Goal: Information Seeking & Learning: Learn about a topic

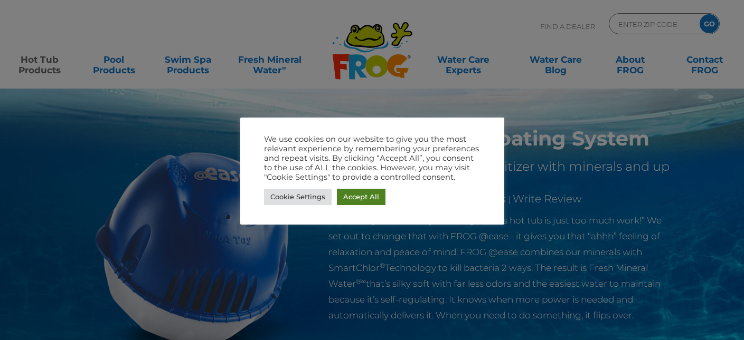
click at [365, 197] on link "Accept All" at bounding box center [361, 197] width 49 height 16
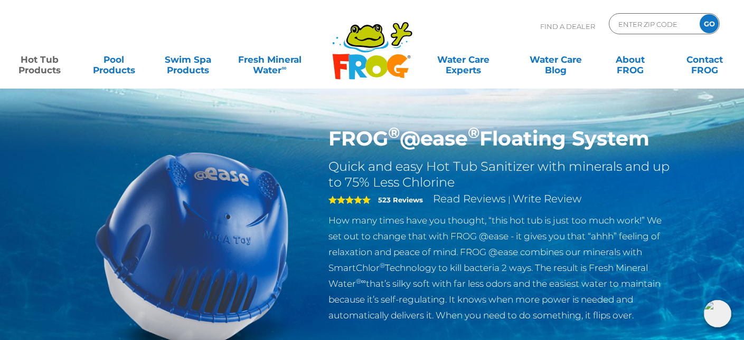
click at [627, 21] on input "ENTER ZIP CODE" at bounding box center [652, 23] width 71 height 15
type input "96761"
click at [699, 14] on input "GO" at bounding box center [708, 23] width 19 height 19
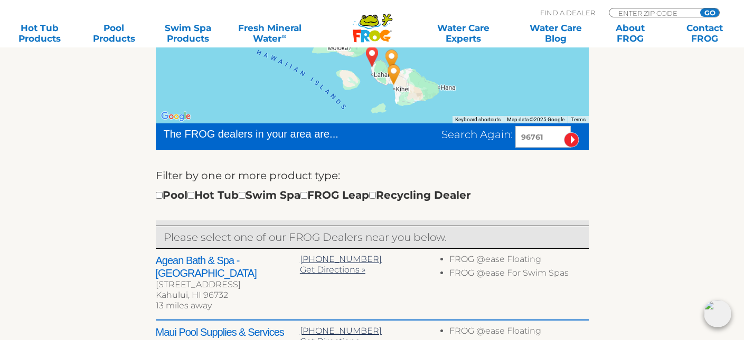
scroll to position [309, 0]
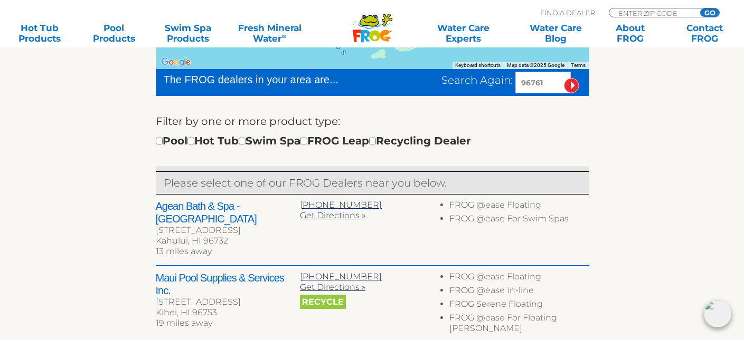
click at [258, 210] on h2 "Agean Bath & Spa - [GEOGRAPHIC_DATA]" at bounding box center [228, 212] width 144 height 25
click at [178, 207] on h2 "Agean Bath & Spa - [GEOGRAPHIC_DATA]" at bounding box center [228, 212] width 144 height 25
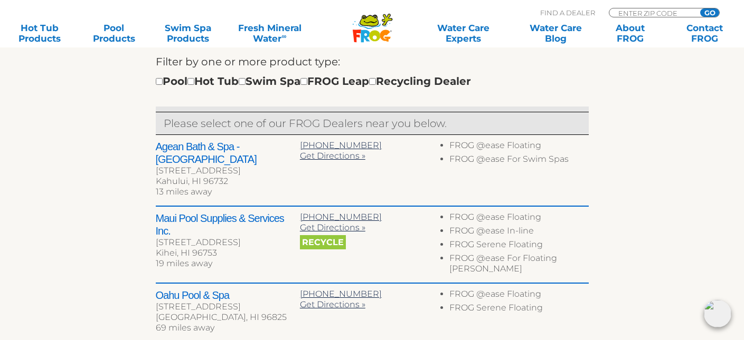
scroll to position [370, 0]
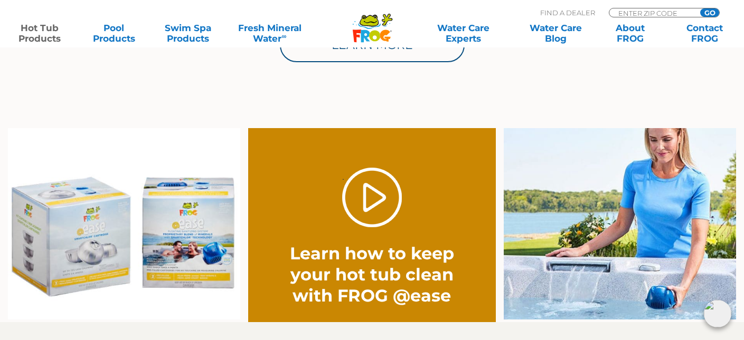
scroll to position [775, 0]
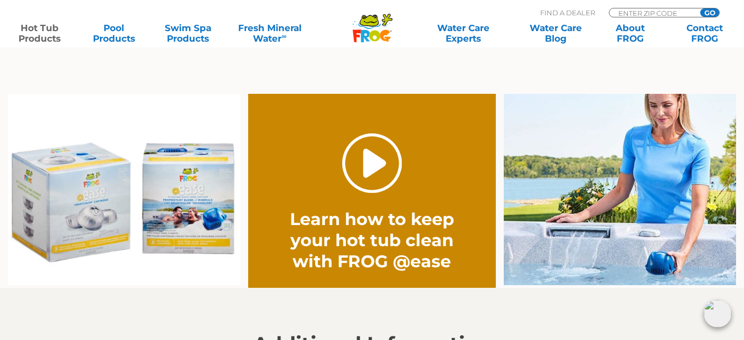
click at [372, 172] on link "." at bounding box center [372, 164] width 60 height 60
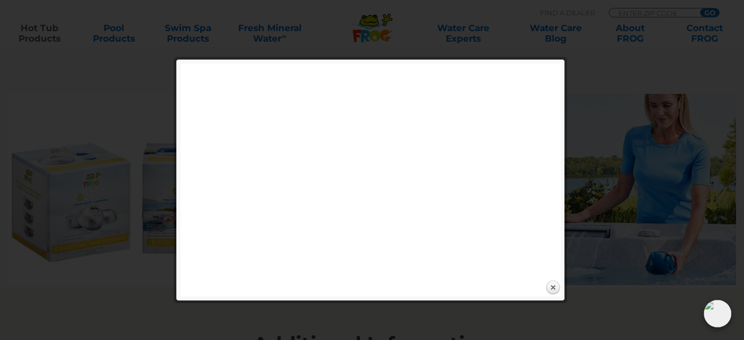
click at [432, 55] on div "Expand next previous Play" at bounding box center [372, 170] width 397 height 266
click at [553, 289] on link "Close" at bounding box center [553, 288] width 16 height 16
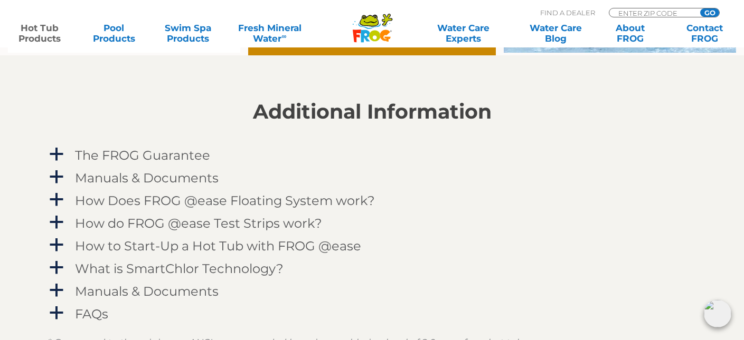
scroll to position [1016, 0]
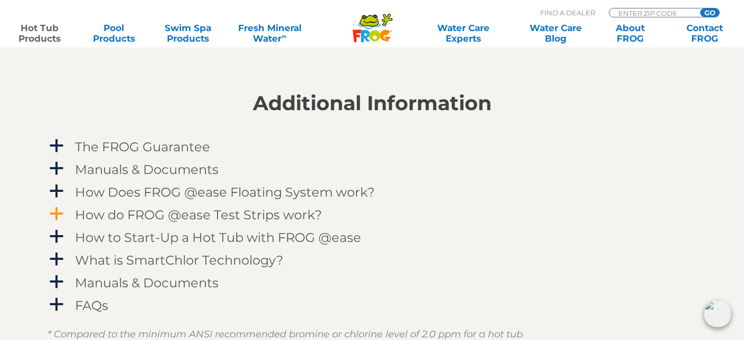
click at [281, 218] on h4 "How do FROG @ease Test Strips work?" at bounding box center [198, 215] width 247 height 14
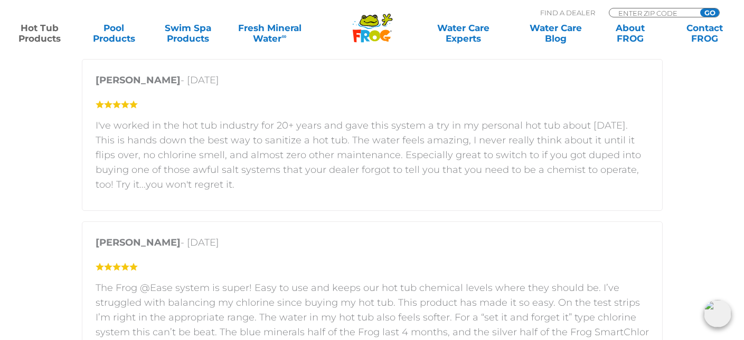
scroll to position [1867, 0]
